Goal: Task Accomplishment & Management: Manage account settings

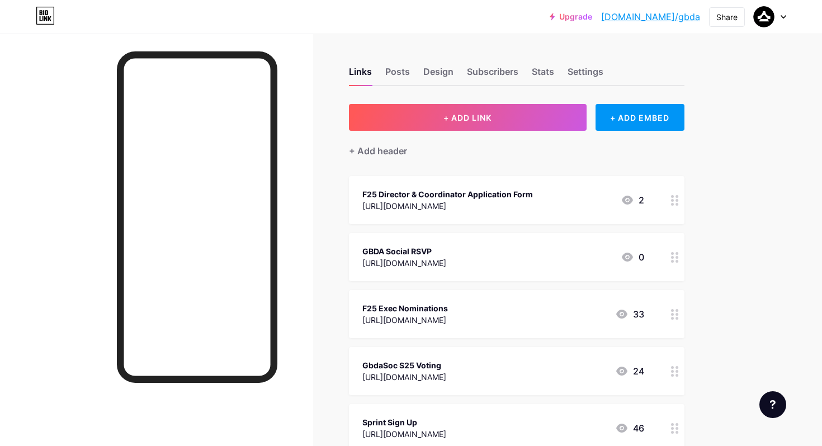
click at [598, 256] on div "GBDA Social RSVP [URL][DOMAIN_NAME] 0" at bounding box center [503, 257] width 282 height 26
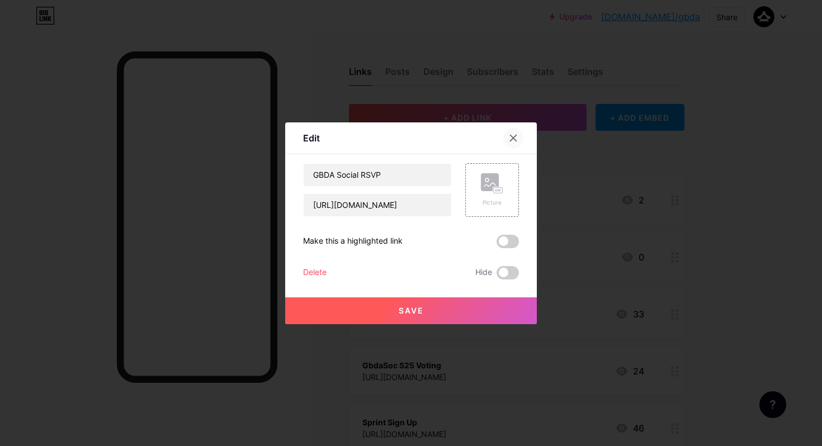
click at [515, 140] on icon at bounding box center [513, 138] width 6 height 6
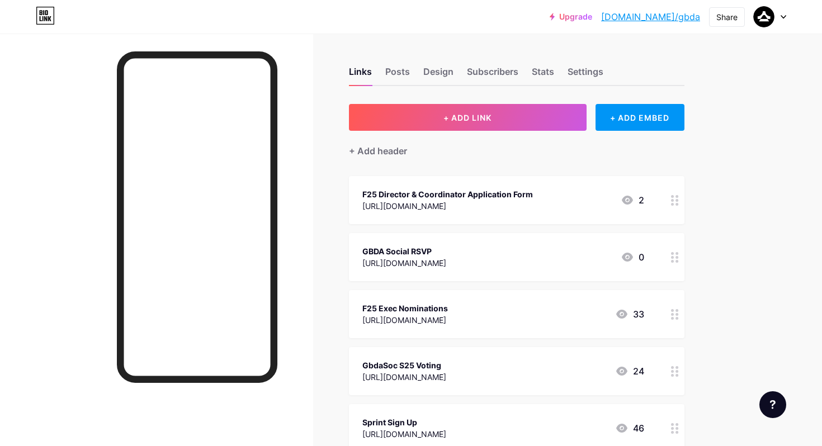
click at [669, 255] on div at bounding box center [674, 257] width 19 height 48
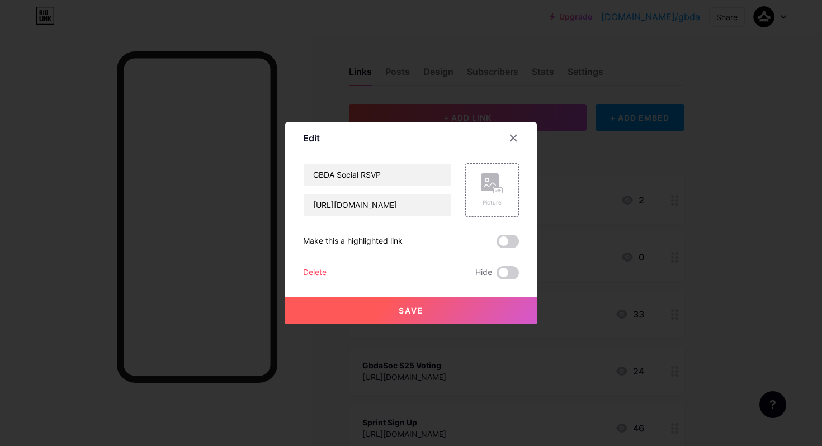
click at [508, 239] on span at bounding box center [507, 241] width 22 height 13
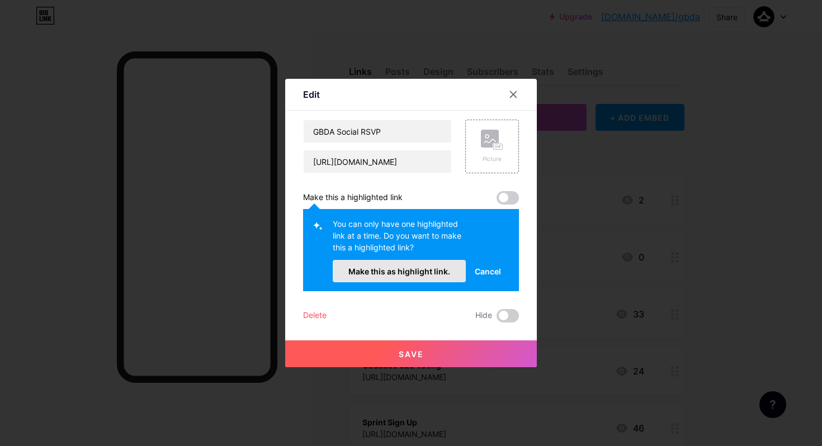
click at [416, 270] on span "Make this as highlight link." at bounding box center [399, 272] width 102 height 10
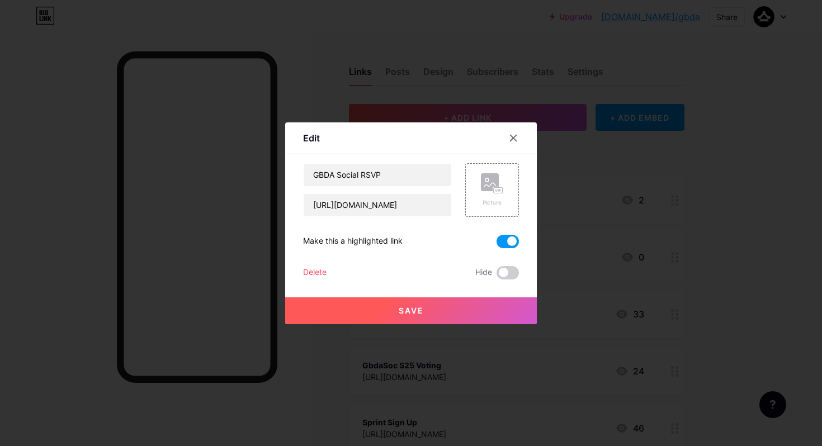
click at [473, 305] on button "Save" at bounding box center [411, 310] width 252 height 27
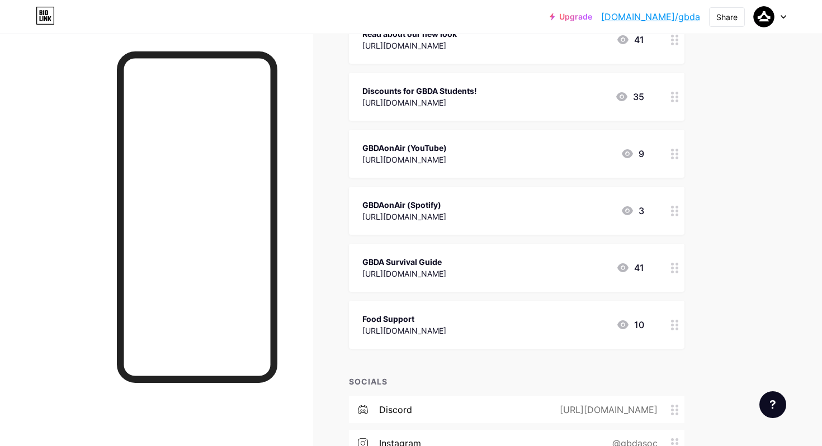
scroll to position [861, 0]
